Goal: Complete application form

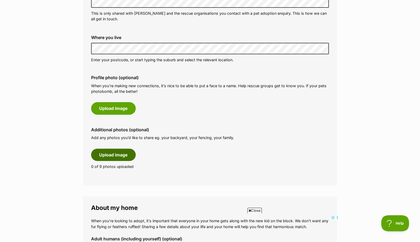
click at [125, 154] on button "Upload image" at bounding box center [113, 155] width 45 height 12
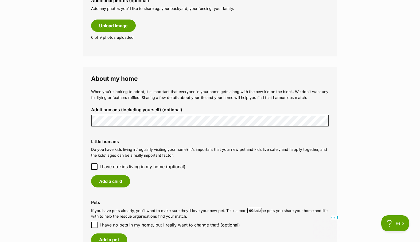
scroll to position [328, 0]
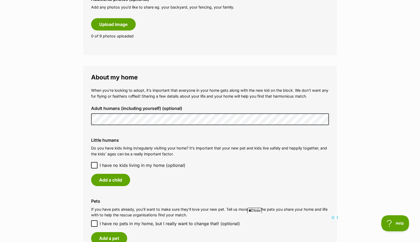
click at [253, 210] on span "Close" at bounding box center [255, 210] width 14 height 5
click at [95, 164] on icon at bounding box center [94, 165] width 4 height 4
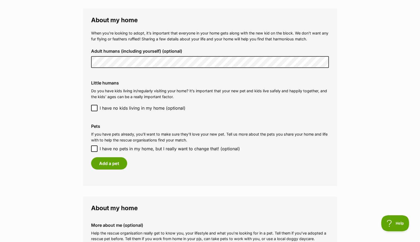
scroll to position [391, 0]
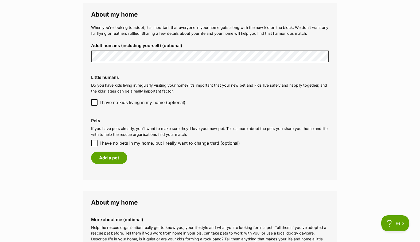
click at [113, 119] on label "Pets" at bounding box center [210, 120] width 238 height 5
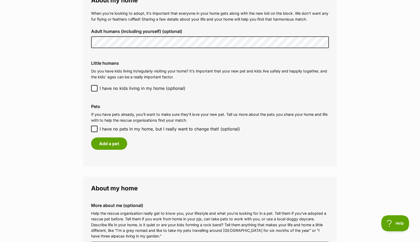
scroll to position [405, 0]
click at [118, 144] on button "Add a pet" at bounding box center [109, 143] width 36 height 12
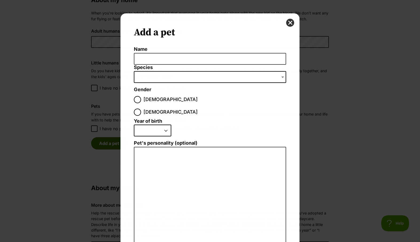
scroll to position [0, 0]
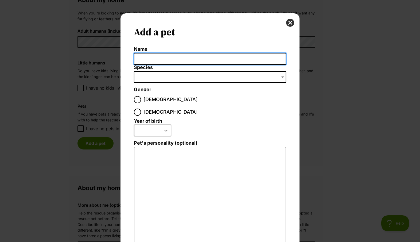
click at [142, 60] on input "Name" at bounding box center [210, 59] width 152 height 12
type input "Ratbag"
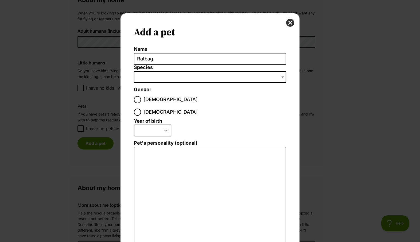
click at [142, 75] on span "Dialog Window - Close (Press escape to close)" at bounding box center [210, 77] width 152 height 12
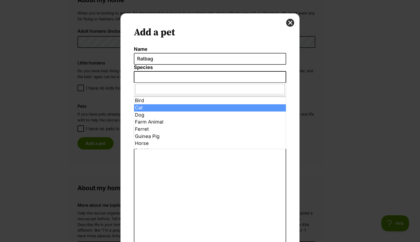
select select "2"
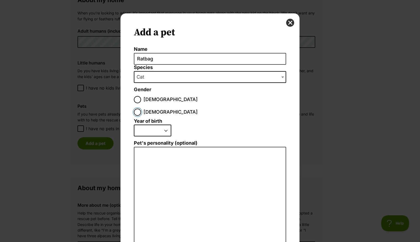
click at [141, 109] on input "Female" at bounding box center [137, 112] width 7 height 7
radio input "true"
click at [166, 125] on select "2025 2024 2023 2022 2021 2020 2019 2018 2017 2016 2015 2014 2013 2012 2011 2010…" at bounding box center [152, 131] width 37 height 12
select select "2010"
click at [134, 125] on select "2025 2024 2023 2022 2021 2020 2019 2018 2017 2016 2015 2014 2013 2012 2011 2010…" at bounding box center [152, 131] width 37 height 12
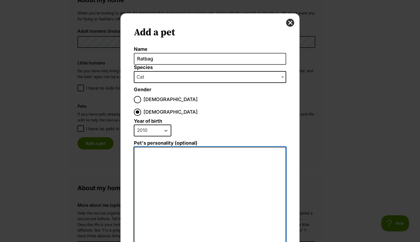
click at [146, 147] on textarea "Pet's personality (optional)" at bounding box center [210, 205] width 152 height 117
type textarea "C"
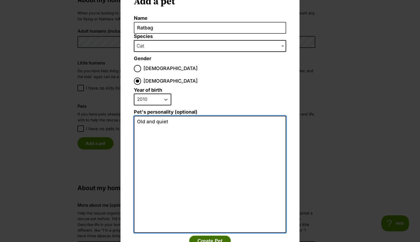
scroll to position [44, 0]
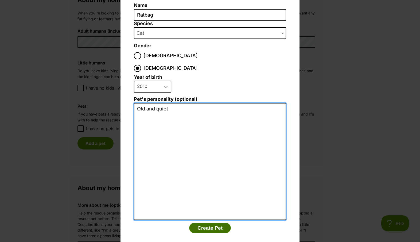
type textarea "Old and quiet"
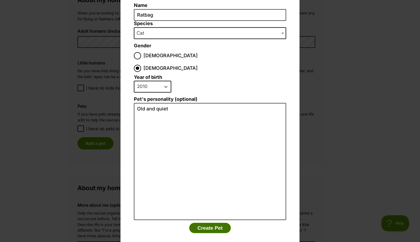
click at [216, 223] on button "Create Pet" at bounding box center [210, 228] width 42 height 11
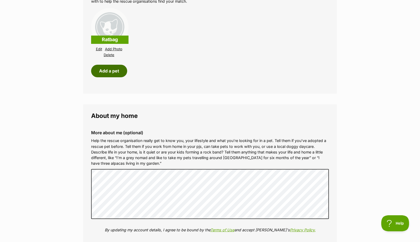
scroll to position [525, 0]
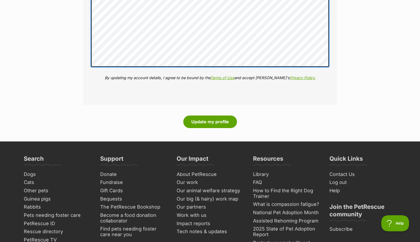
scroll to position [700, 0]
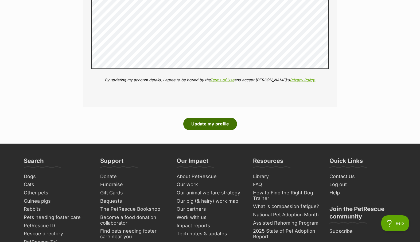
click at [208, 123] on button "Update my profile" at bounding box center [210, 124] width 54 height 12
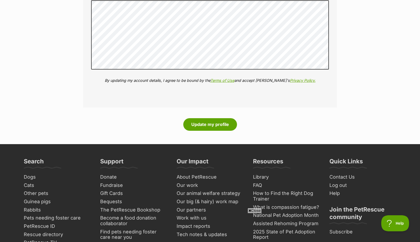
scroll to position [713, 0]
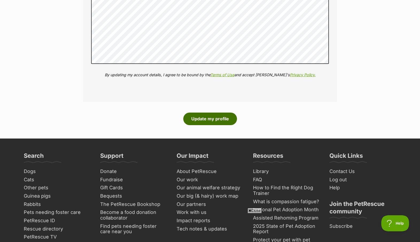
click at [210, 120] on button "Update my profile" at bounding box center [210, 119] width 54 height 12
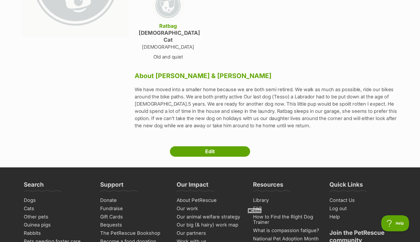
scroll to position [123, 0]
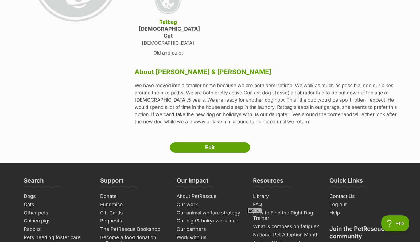
click at [250, 211] on icon at bounding box center [250, 210] width 3 height 3
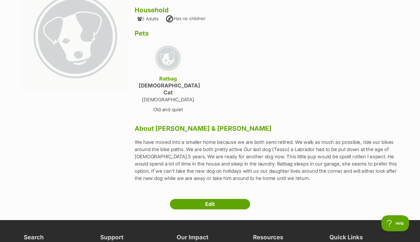
scroll to position [67, 0]
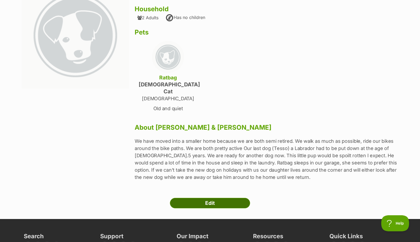
click at [232, 198] on link "Edit" at bounding box center [210, 203] width 80 height 11
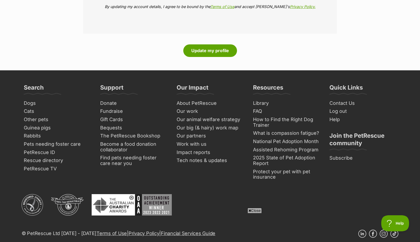
scroll to position [761, 0]
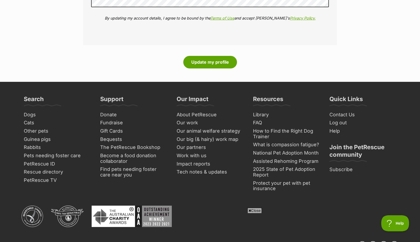
click at [263, 63] on div "Update my profile" at bounding box center [210, 62] width 254 height 12
click at [226, 59] on button "Update my profile" at bounding box center [210, 62] width 54 height 12
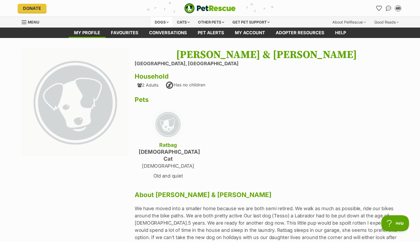
click at [159, 21] on div "Dogs" at bounding box center [161, 22] width 21 height 11
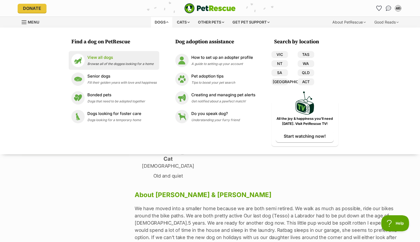
click at [104, 58] on p "View all dogs" at bounding box center [120, 58] width 66 height 6
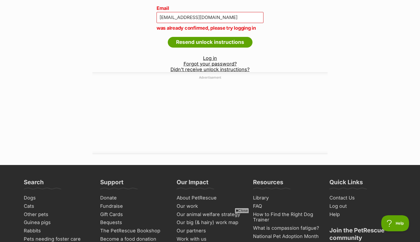
scroll to position [97, 0]
